Goal: Transaction & Acquisition: Subscribe to service/newsletter

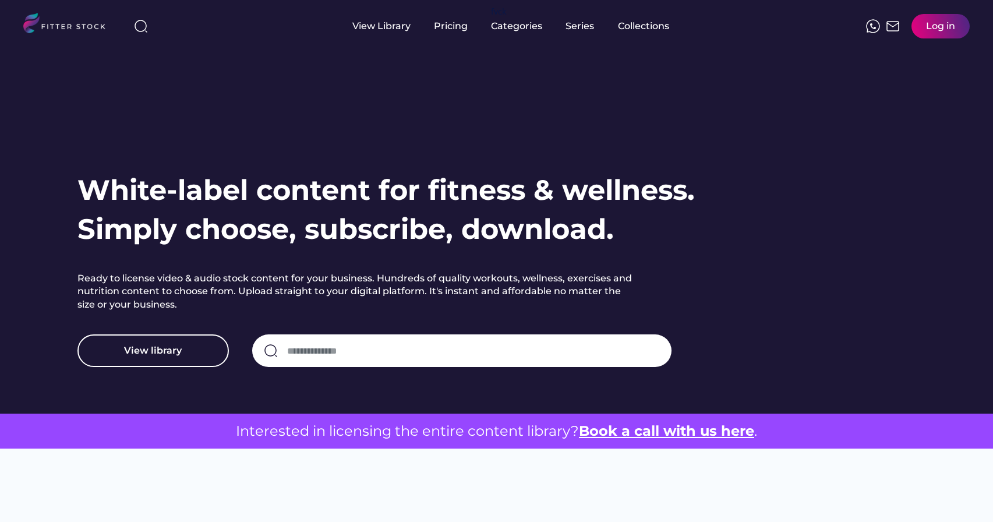
click at [931, 27] on div "Log in" at bounding box center [940, 26] width 29 height 13
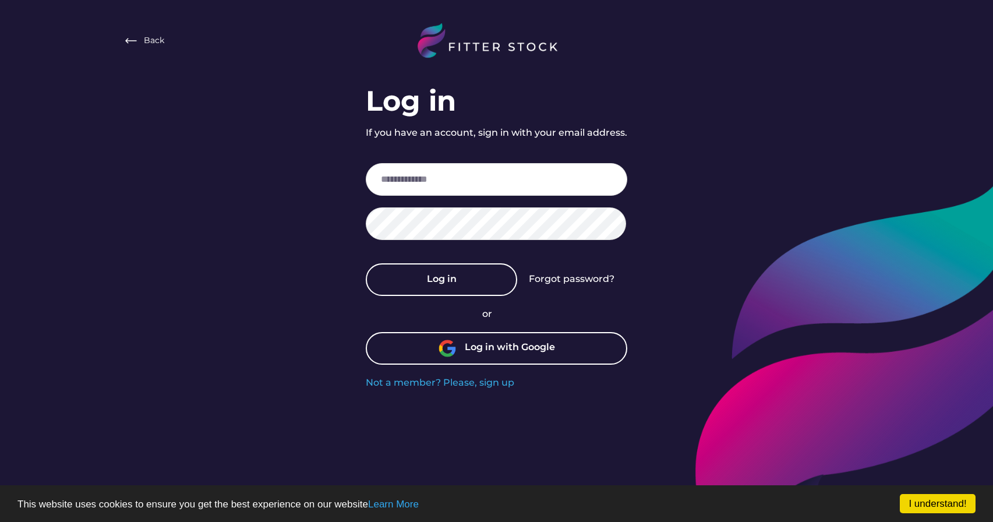
click at [467, 357] on div "Log in with Google" at bounding box center [497, 348] width 262 height 33
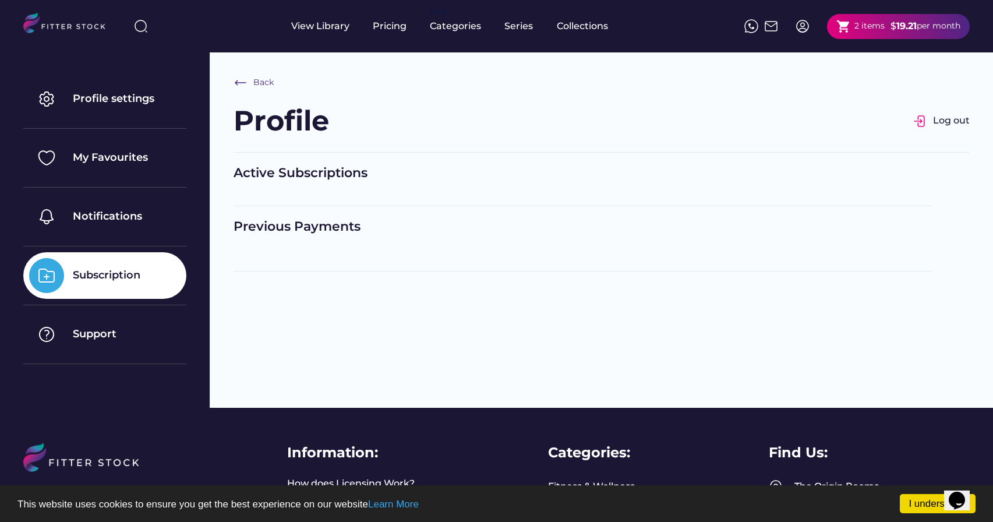
click at [857, 28] on div "2 items" at bounding box center [869, 26] width 30 height 12
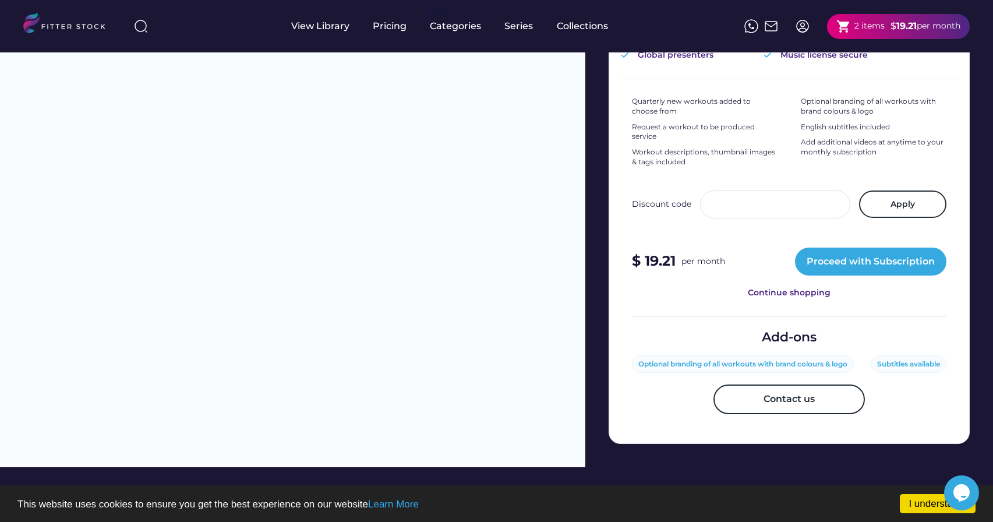
scroll to position [354, 0]
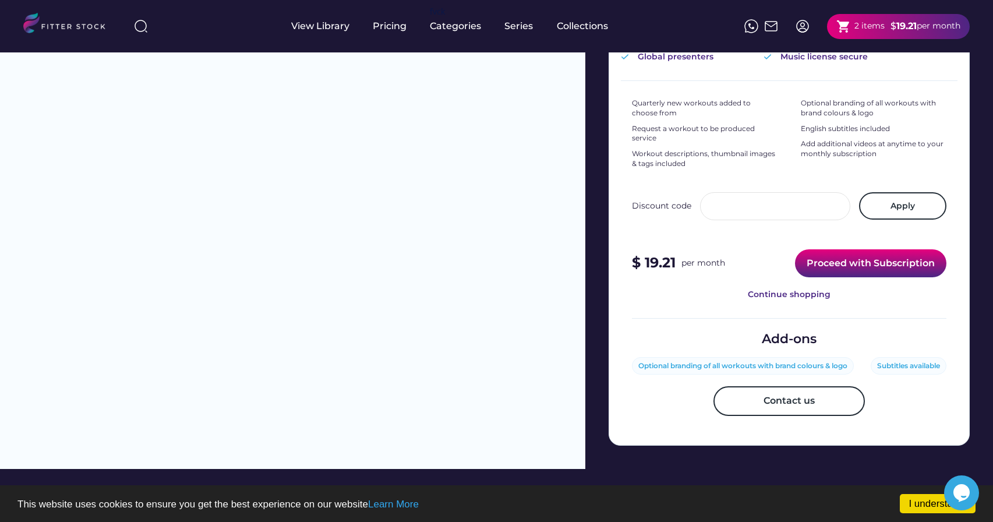
click at [869, 250] on button "Proceed with Subscription" at bounding box center [870, 263] width 151 height 28
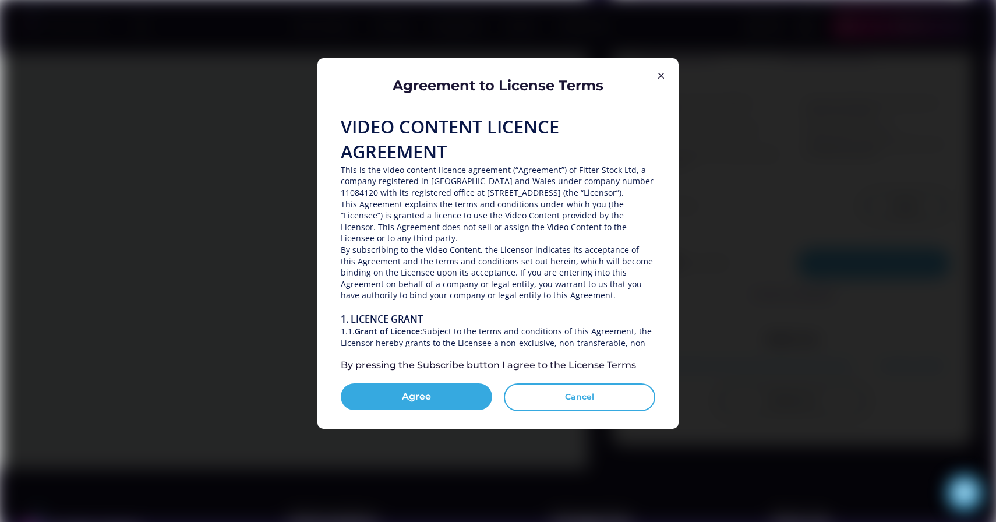
click at [545, 396] on button "Cancel" at bounding box center [579, 397] width 151 height 28
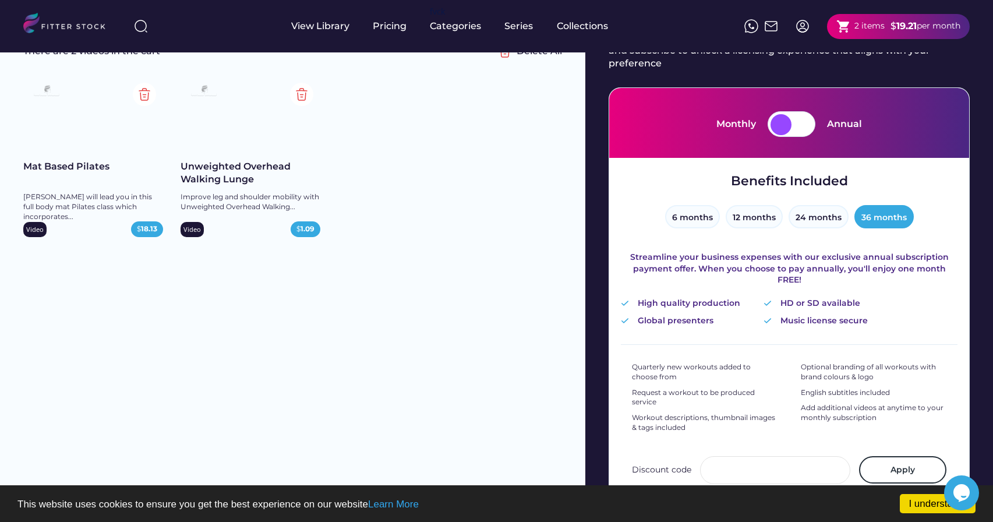
scroll to position [0, 0]
